Goal: Find specific page/section: Find specific page/section

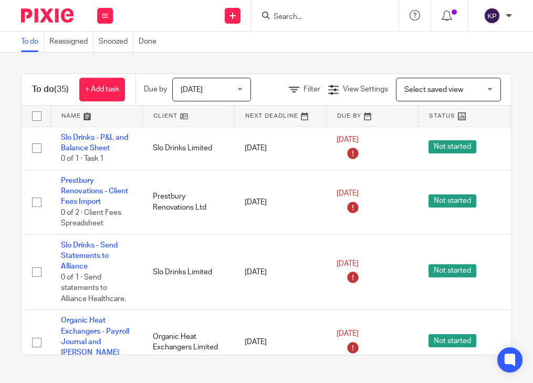
drag, startPoint x: 276, startPoint y: 13, endPoint x: 256, endPoint y: 34, distance: 29.0
click at [276, 13] on input "Search" at bounding box center [320, 17] width 95 height 9
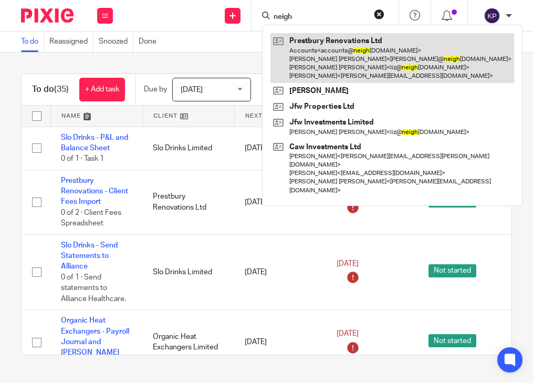
type input "neigh"
click at [348, 49] on link at bounding box center [393, 58] width 244 height 50
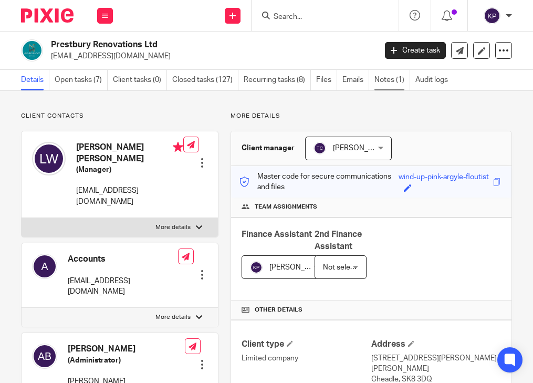
click at [391, 80] on link "Notes (1)" at bounding box center [393, 80] width 36 height 20
click at [388, 80] on link "Notes (1)" at bounding box center [393, 80] width 36 height 20
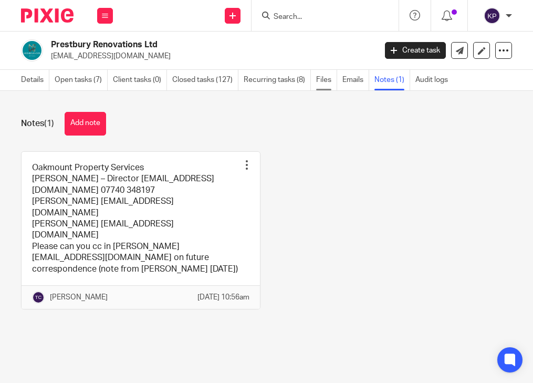
click at [319, 80] on link "Files" at bounding box center [326, 80] width 21 height 20
click at [320, 81] on link "Files" at bounding box center [326, 80] width 21 height 20
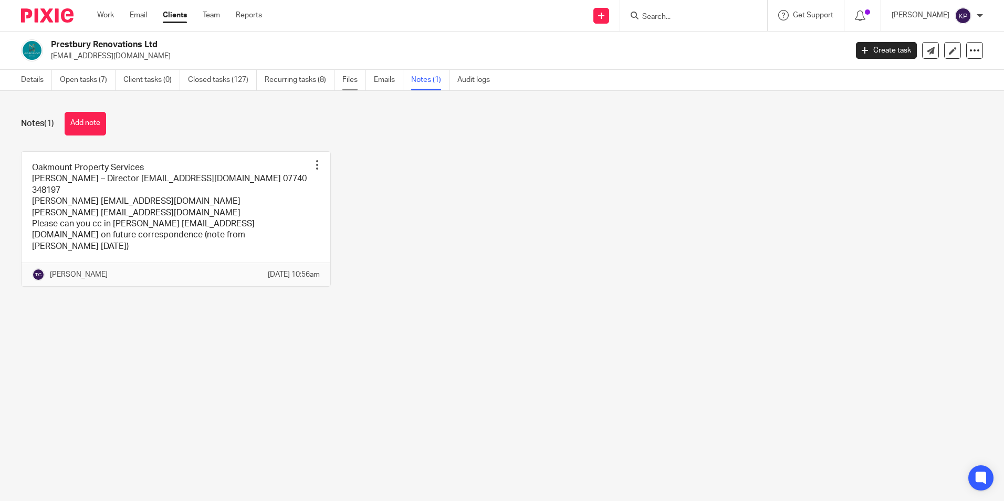
click at [344, 82] on link "Files" at bounding box center [354, 80] width 24 height 20
click at [345, 81] on link "Files" at bounding box center [354, 80] width 24 height 20
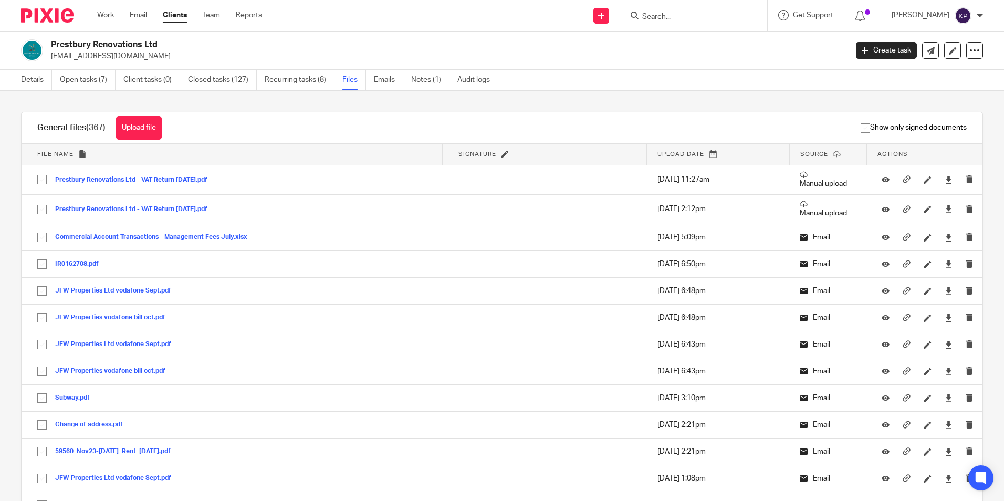
click at [224, 133] on div "Show only signed documents" at bounding box center [580, 127] width 805 height 31
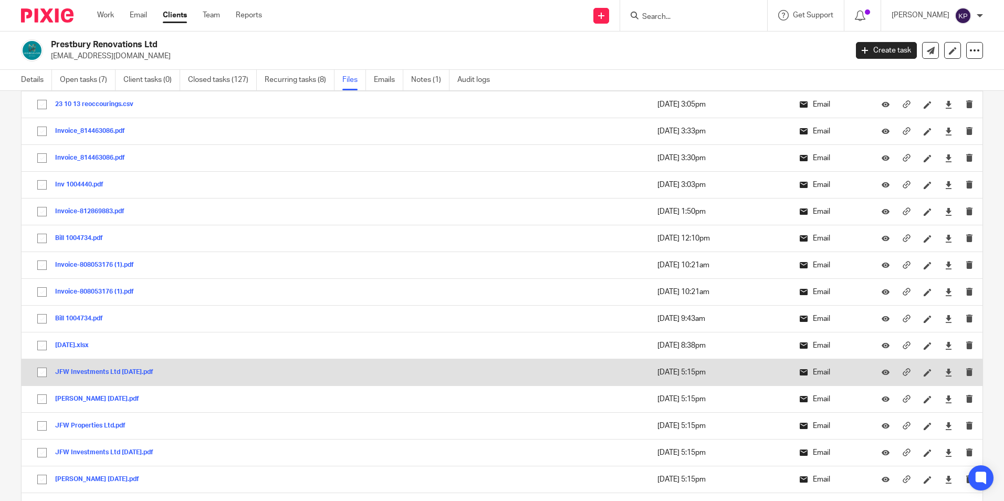
scroll to position [998, 0]
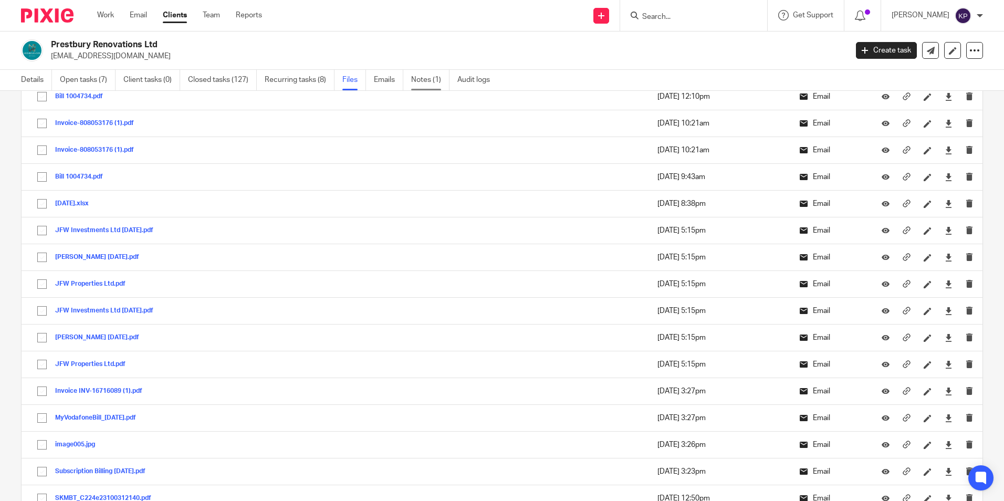
click at [413, 78] on link "Notes (1)" at bounding box center [430, 80] width 38 height 20
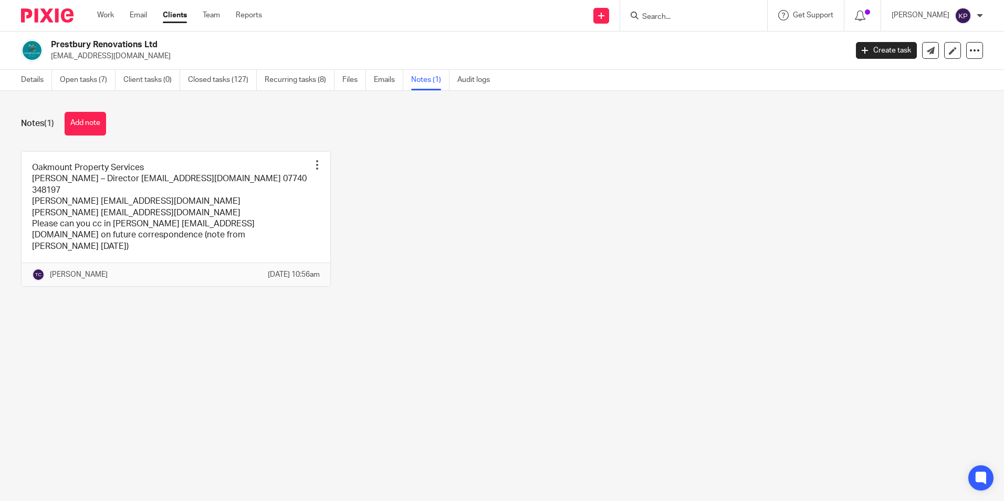
click at [716, 17] on input "Search" at bounding box center [688, 17] width 95 height 9
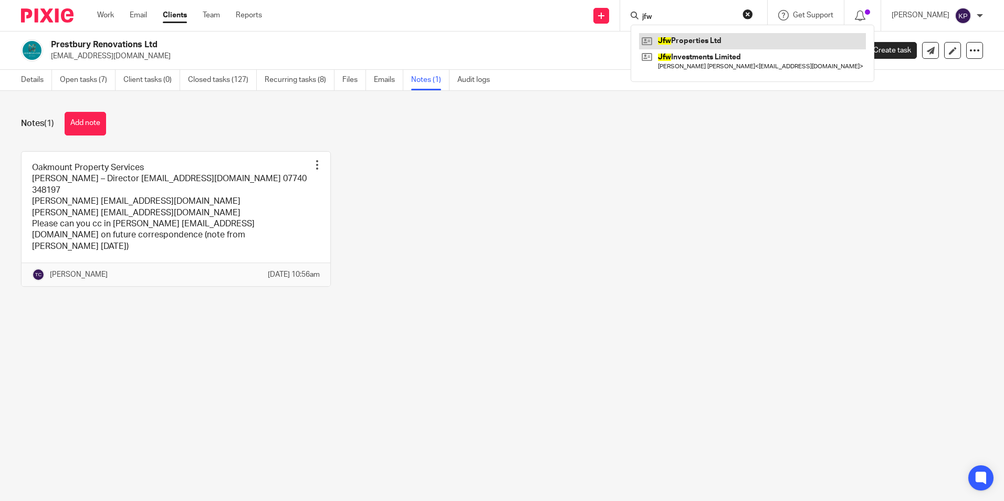
type input "jfw"
click at [706, 35] on link at bounding box center [752, 41] width 227 height 16
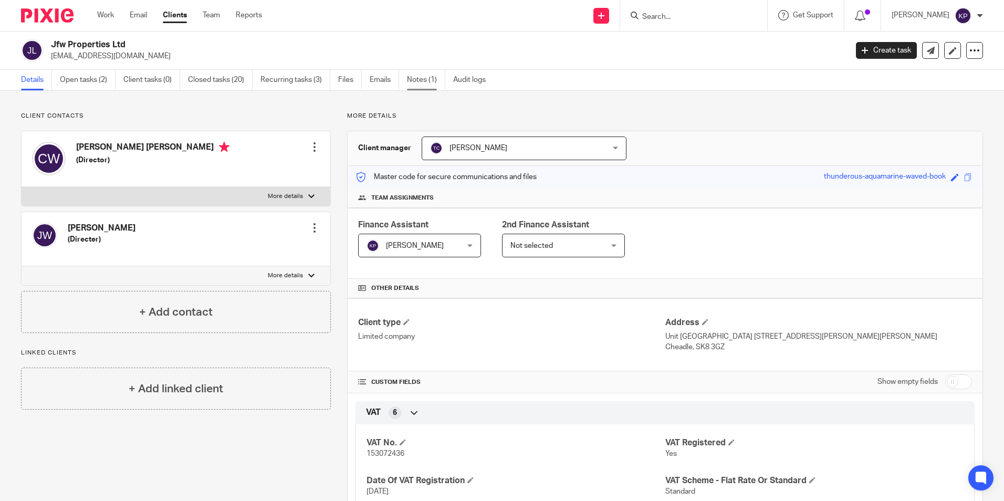
click at [418, 79] on link "Notes (1)" at bounding box center [426, 80] width 38 height 20
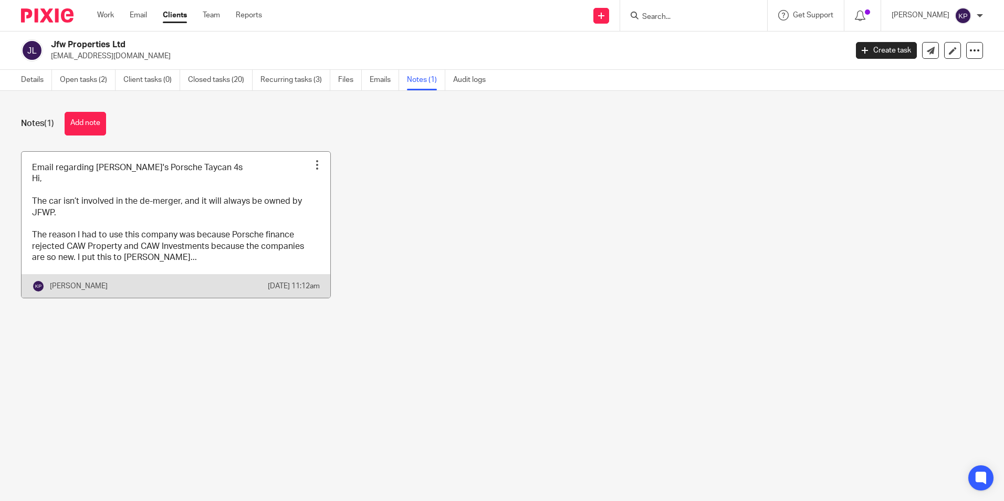
click at [241, 215] on link at bounding box center [176, 225] width 309 height 146
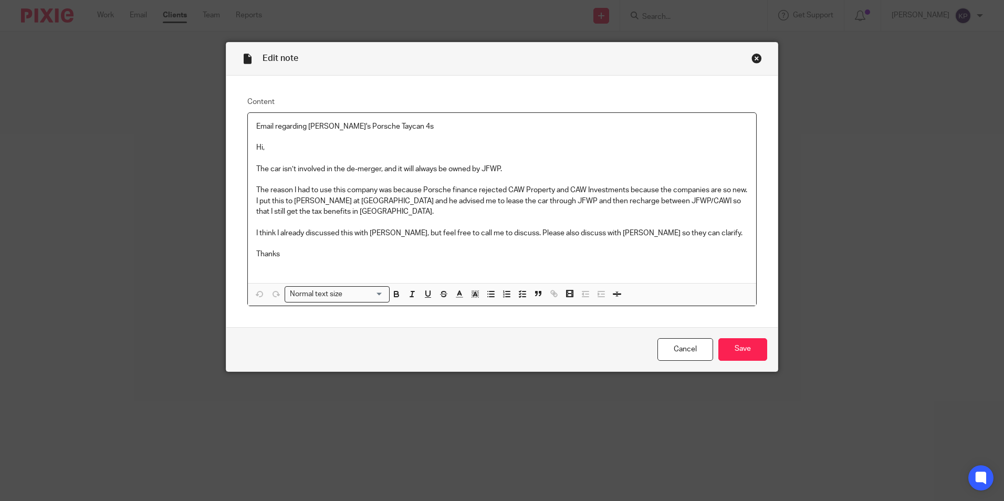
click at [744, 67] on div "Edit note" at bounding box center [502, 59] width 552 height 33
click at [752, 61] on div "Close this dialog window" at bounding box center [757, 58] width 11 height 11
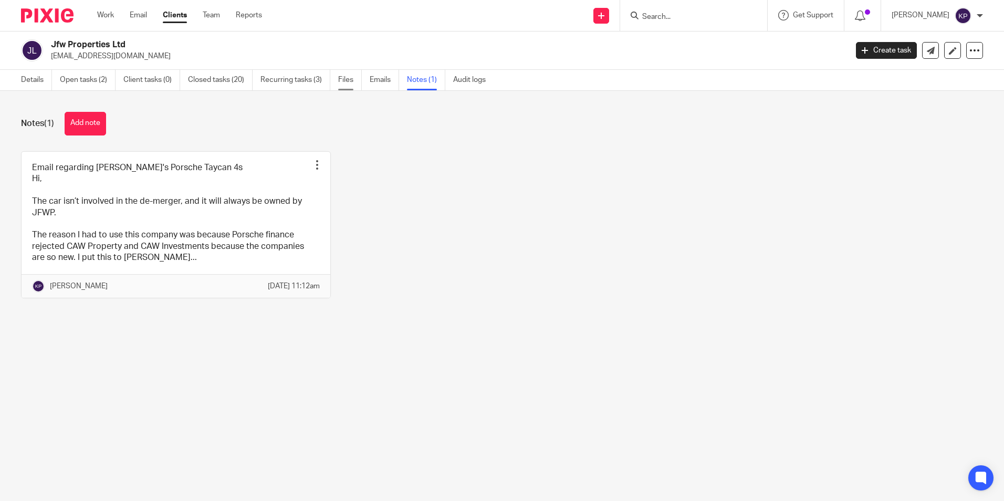
click at [349, 85] on link "Files" at bounding box center [350, 80] width 24 height 20
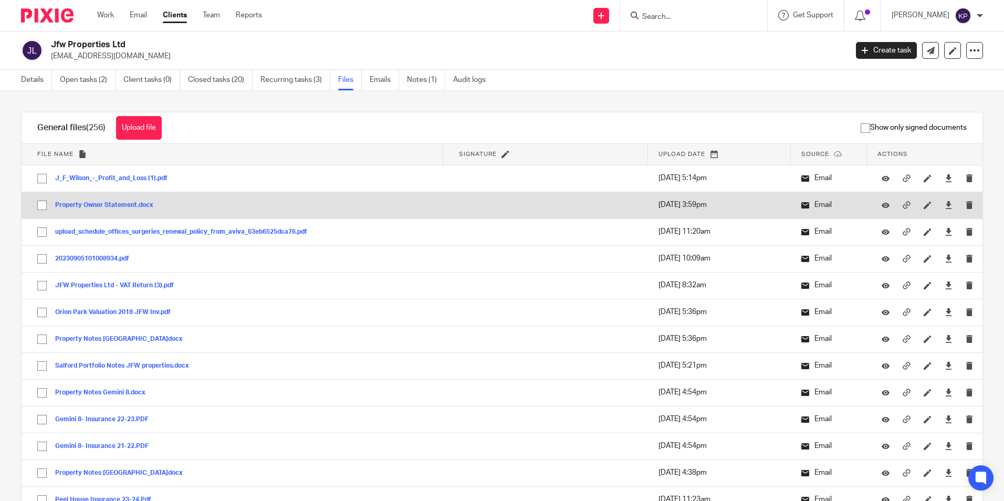
drag, startPoint x: 119, startPoint y: 203, endPoint x: 96, endPoint y: 206, distance: 23.8
click at [96, 206] on button "Property Owner Statement.docx" at bounding box center [108, 205] width 106 height 7
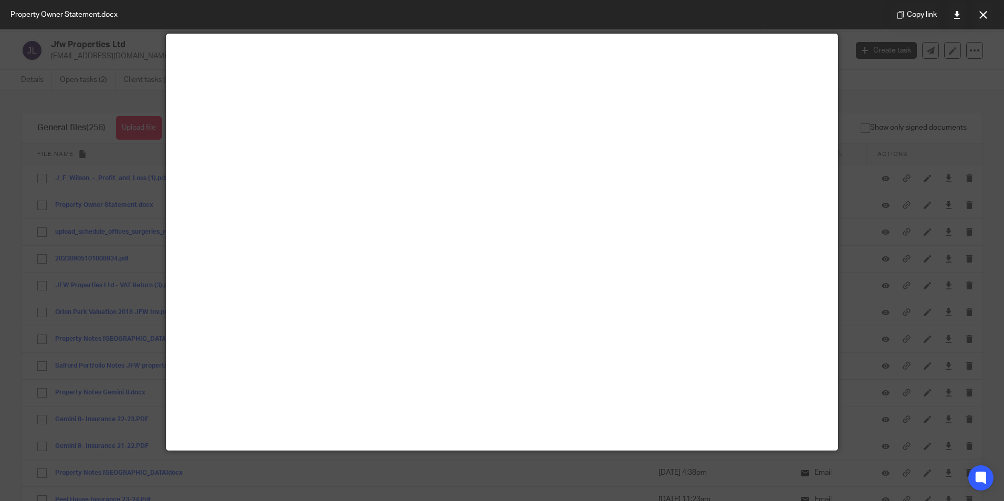
scroll to position [21, 0]
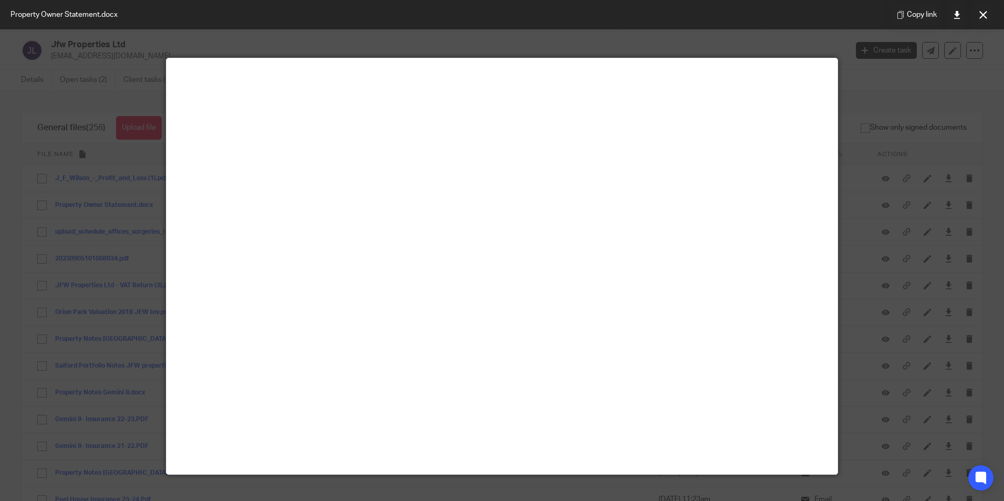
click at [889, 85] on div at bounding box center [502, 250] width 1004 height 501
drag, startPoint x: 990, startPoint y: 9, endPoint x: 978, endPoint y: 20, distance: 16.0
click at [990, 9] on button at bounding box center [983, 14] width 21 height 21
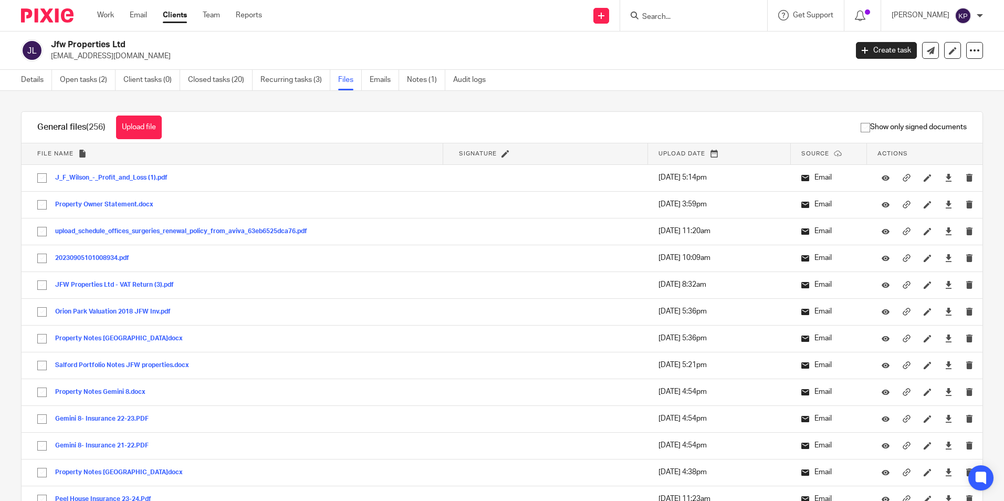
scroll to position [0, 0]
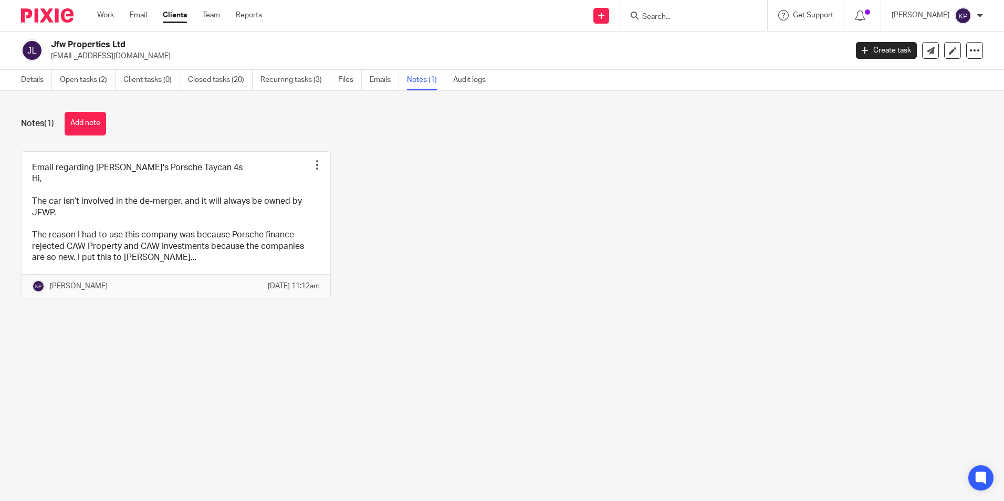
click at [692, 28] on div at bounding box center [693, 15] width 147 height 31
click at [684, 17] on input "Search" at bounding box center [688, 17] width 95 height 9
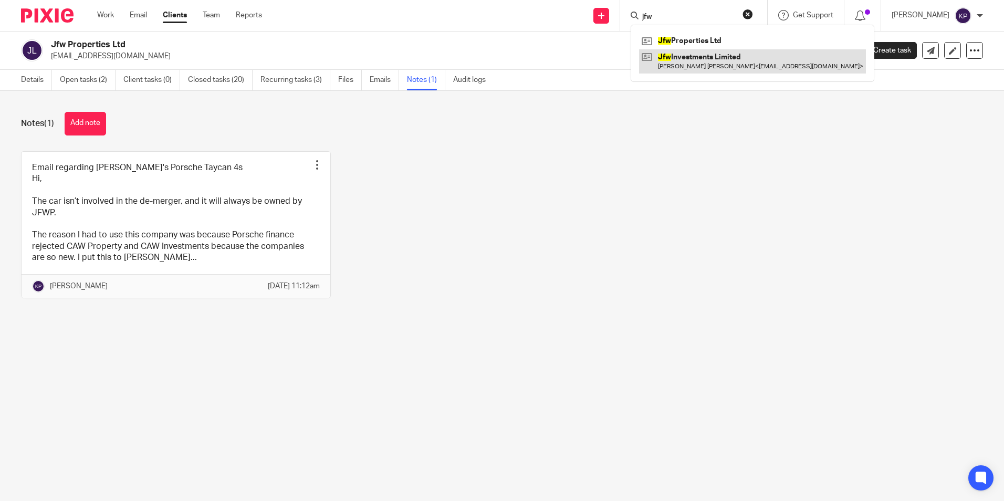
type input "jfw"
click at [739, 67] on link at bounding box center [752, 61] width 227 height 24
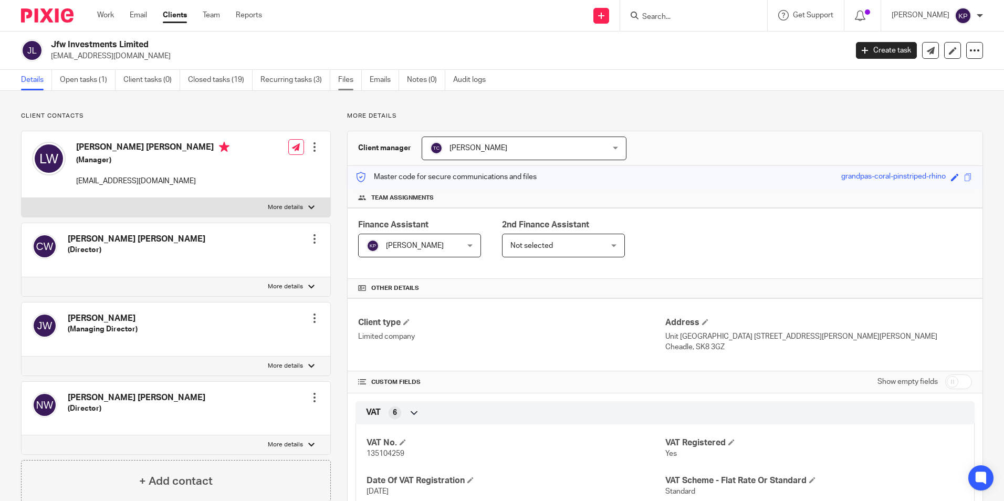
click at [349, 86] on link "Files" at bounding box center [350, 80] width 24 height 20
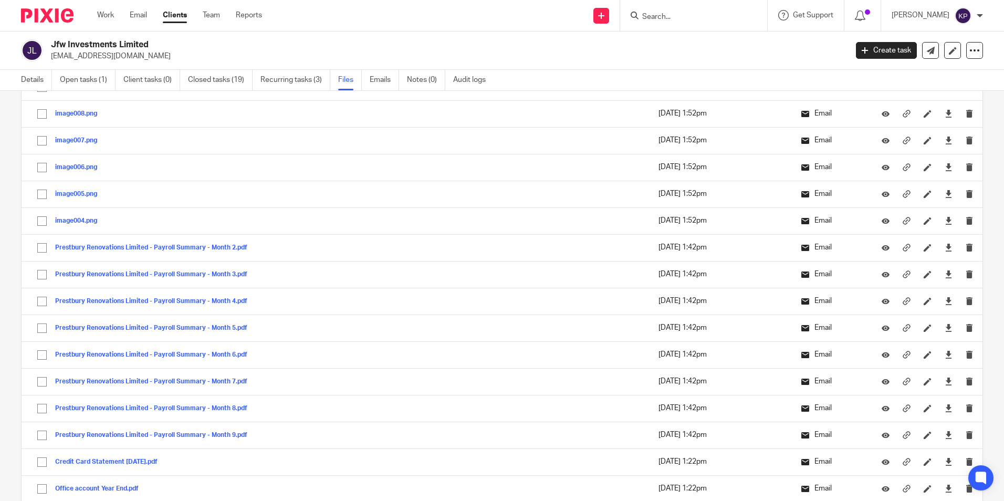
scroll to position [2731, 0]
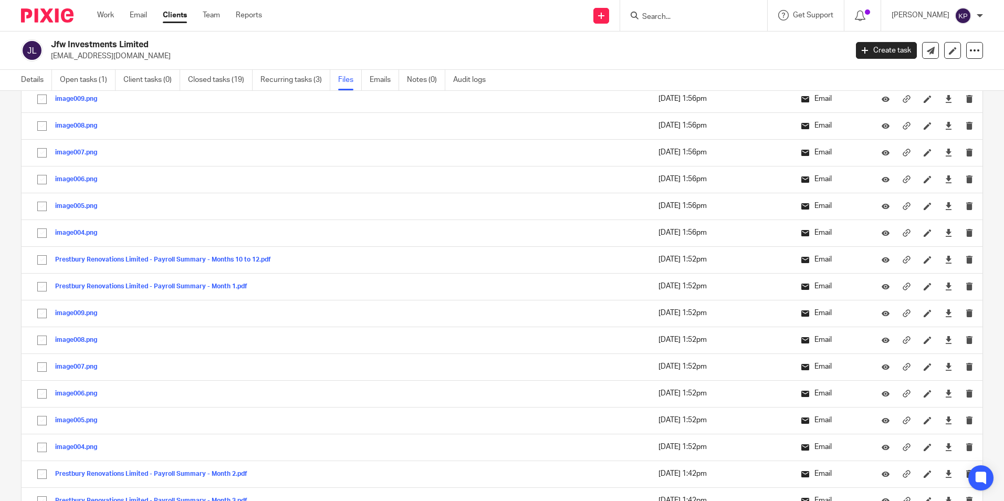
click at [176, 14] on link "Clients" at bounding box center [175, 15] width 24 height 11
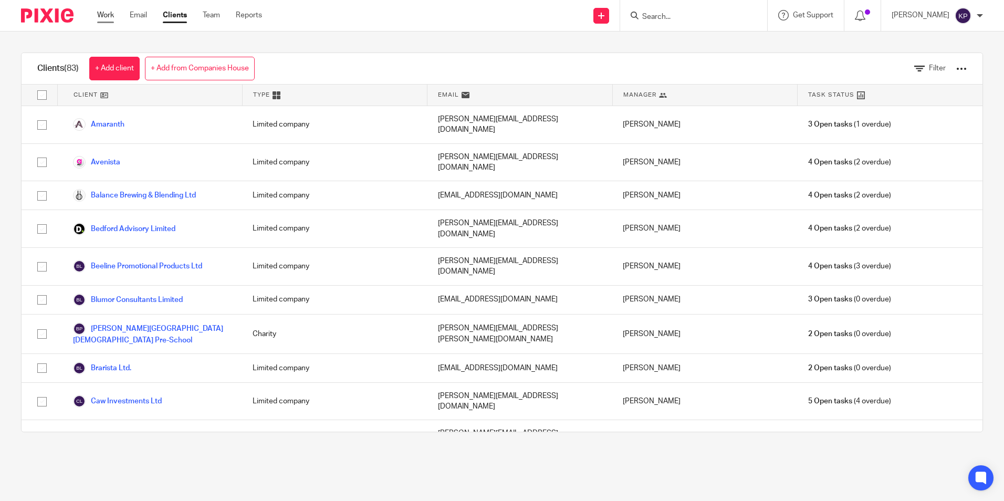
click at [111, 15] on link "Work" at bounding box center [105, 15] width 17 height 11
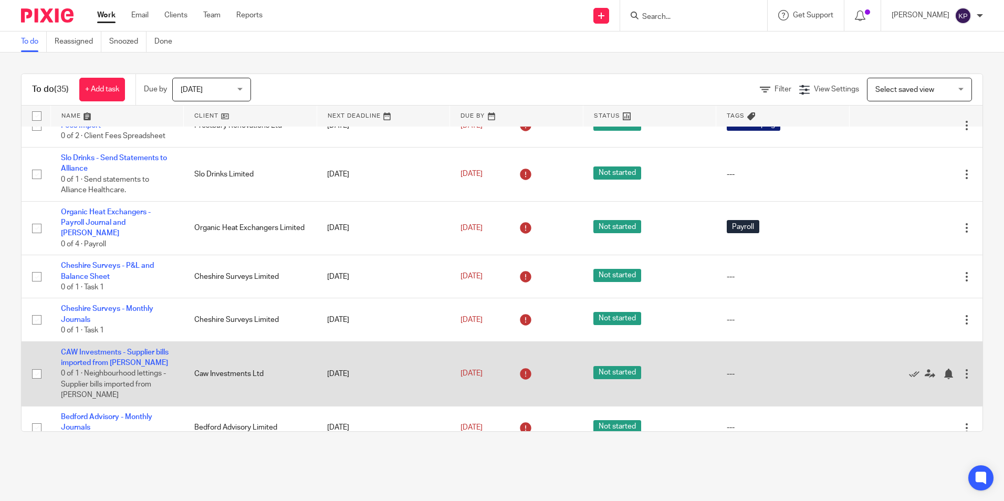
scroll to position [315, 0]
